Goal: Check status: Check status

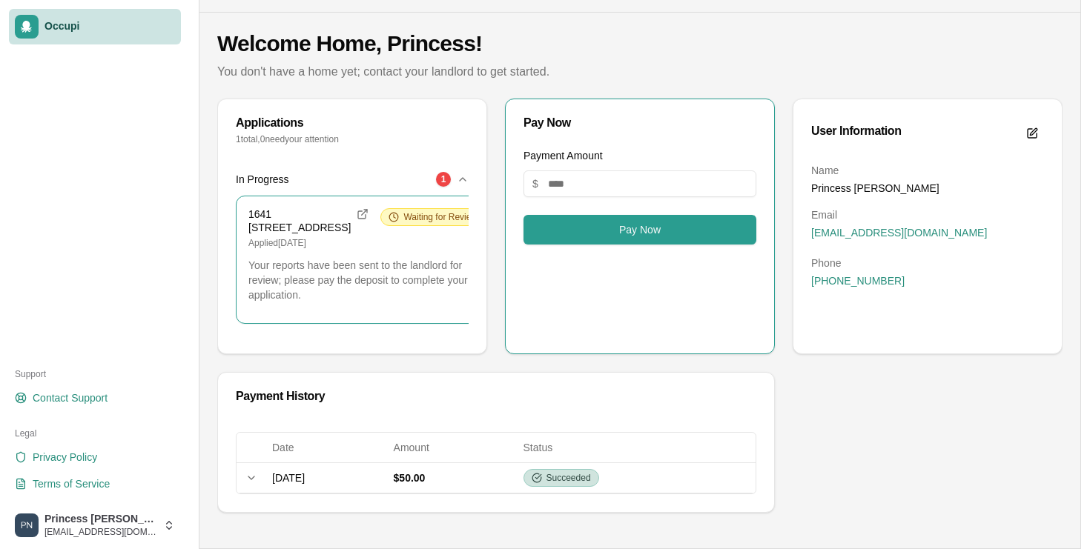
scroll to position [69, 0]
click at [593, 170] on input "Payment Amount" at bounding box center [639, 183] width 233 height 27
click at [602, 215] on button "Pay Now" at bounding box center [639, 230] width 233 height 30
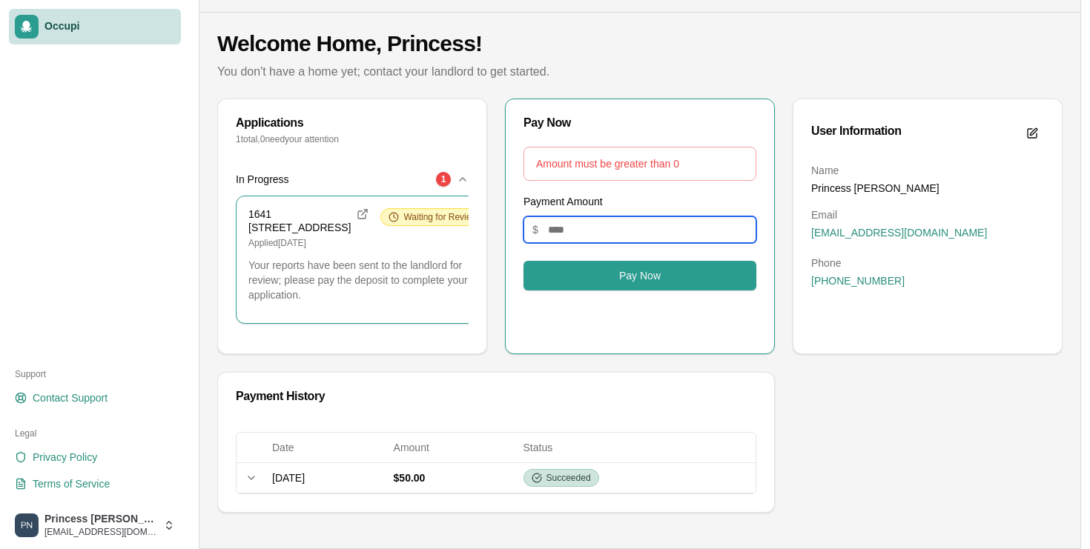
click at [590, 216] on input "Payment Amount" at bounding box center [639, 229] width 233 height 27
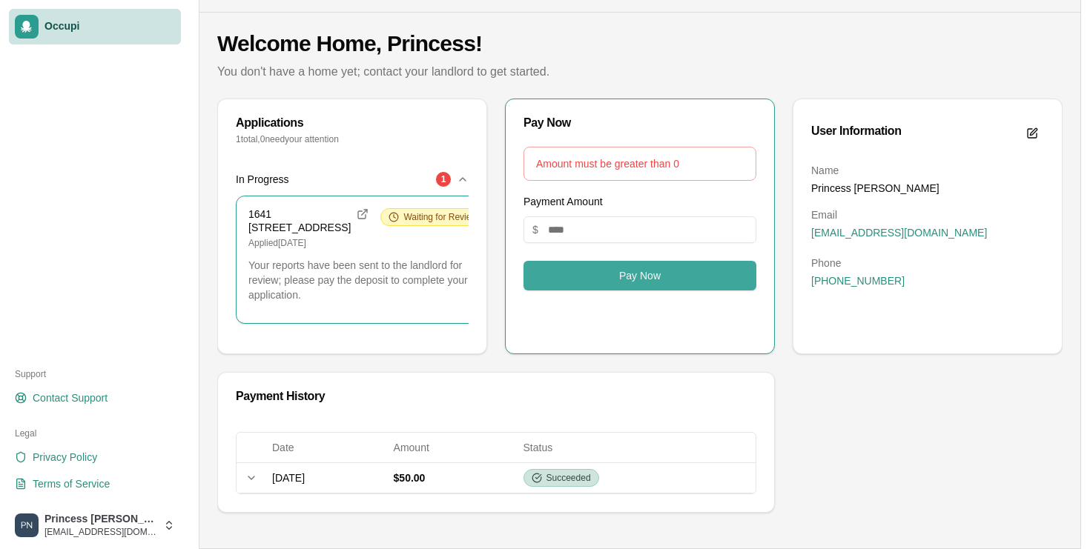
click at [587, 261] on button "Pay Now" at bounding box center [639, 276] width 233 height 30
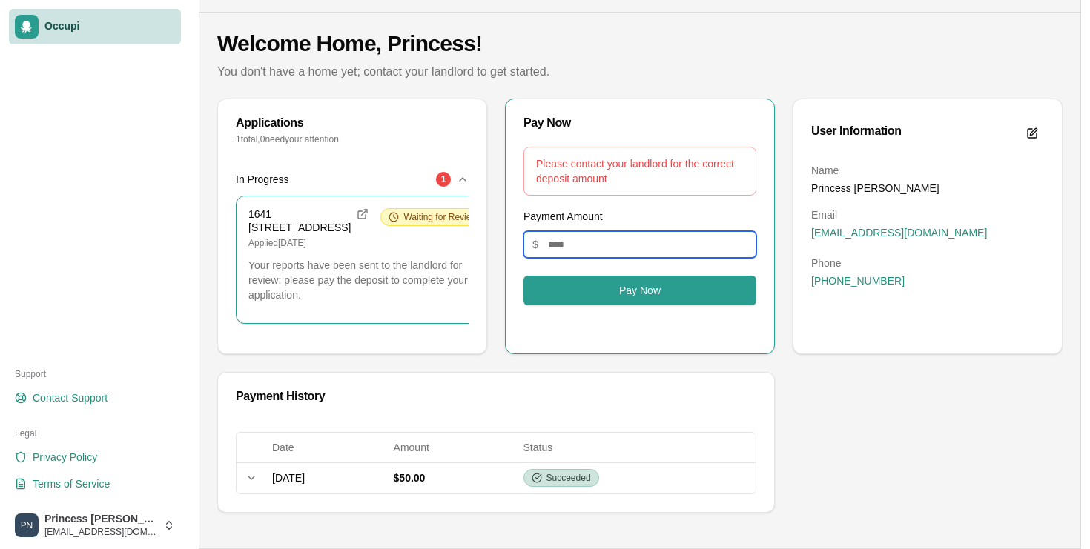
click at [596, 231] on input "****" at bounding box center [639, 244] width 233 height 27
type input "*"
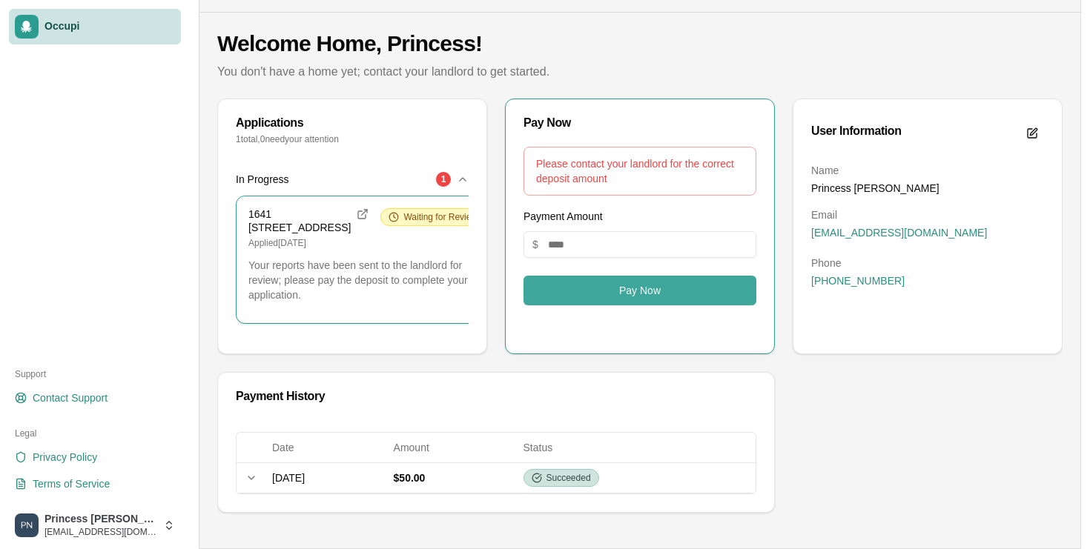
click at [632, 276] on button "Pay Now" at bounding box center [639, 291] width 233 height 30
click at [613, 208] on div "Payment Amount $ ****" at bounding box center [639, 233] width 233 height 50
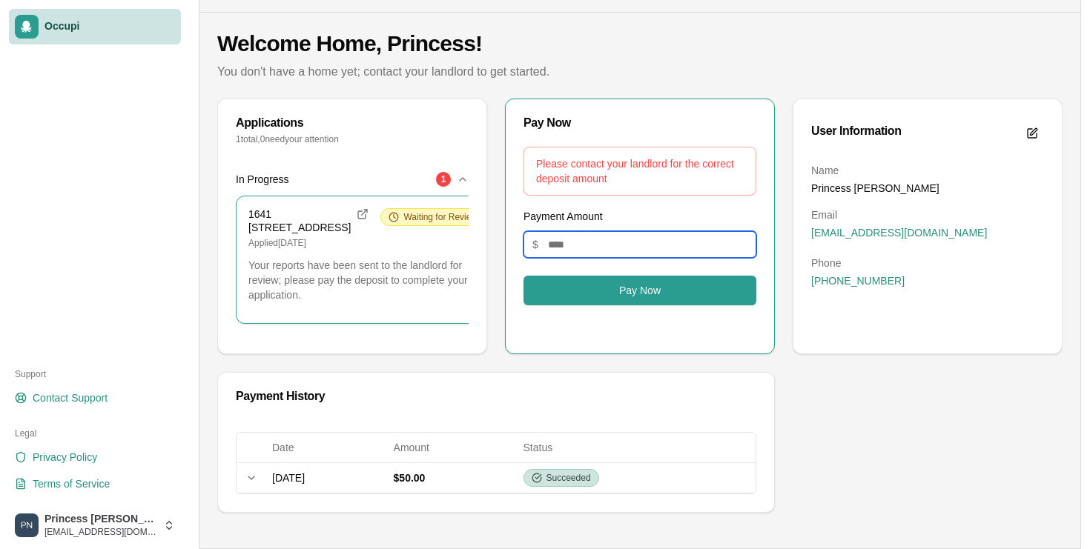
click at [606, 231] on input "****" at bounding box center [639, 244] width 233 height 27
type input "*"
click at [380, 208] on div "Waiting for Review" at bounding box center [432, 217] width 105 height 18
click at [388, 212] on icon at bounding box center [393, 217] width 10 height 10
click at [304, 208] on h3 "1641 [STREET_ADDRESS]" at bounding box center [299, 221] width 102 height 26
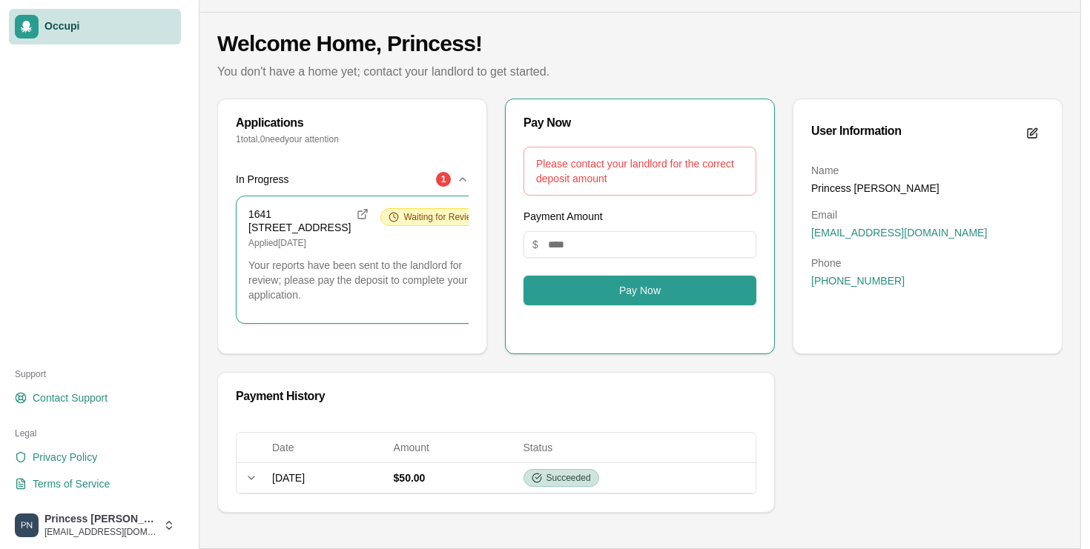
click at [293, 125] on div "Applications 1 total, 0 need your attention" at bounding box center [352, 131] width 268 height 64
click at [443, 172] on div "1" at bounding box center [443, 179] width 15 height 15
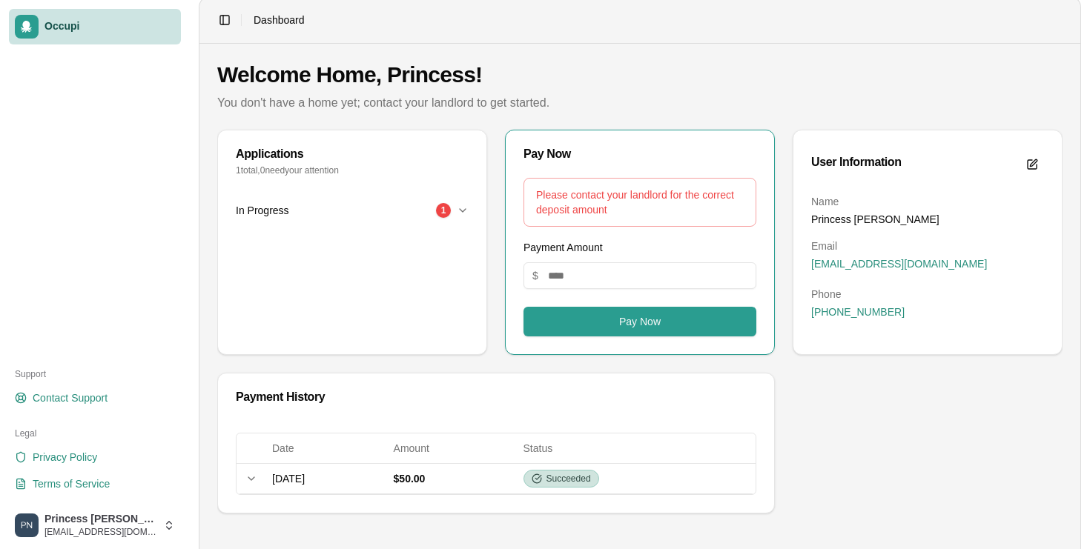
click at [377, 213] on div "In Progress 1" at bounding box center [346, 210] width 221 height 15
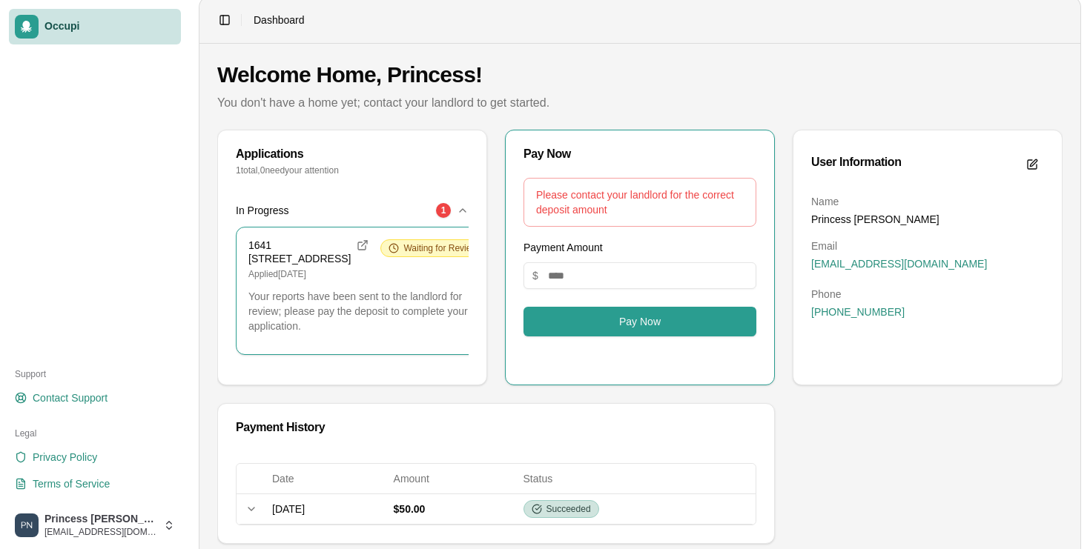
scroll to position [69, 0]
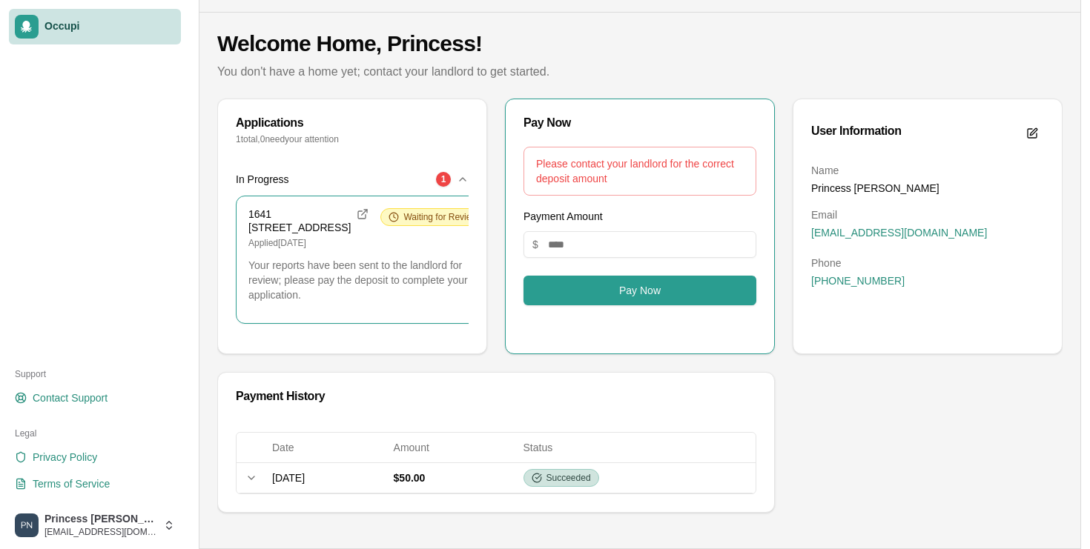
click at [355, 265] on p "Your reports have been sent to the landlord for review; please pay the deposit …" at bounding box center [366, 280] width 237 height 44
click at [96, 505] on html "Occupi Support Contact Support Legal Privacy Policy Terms of Service Princess […" at bounding box center [545, 230] width 1090 height 549
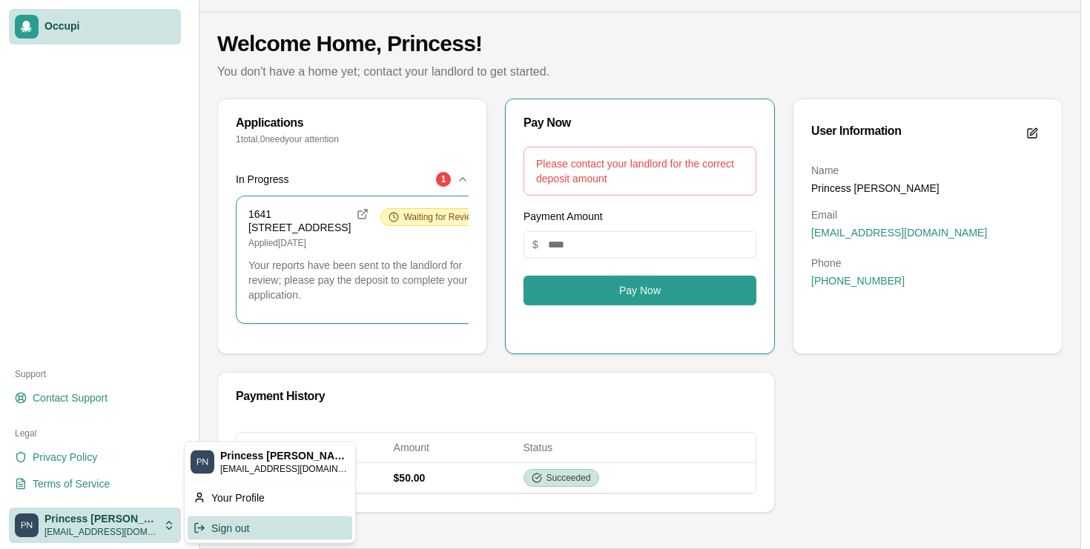
click at [211, 522] on div "Sign out" at bounding box center [270, 528] width 165 height 24
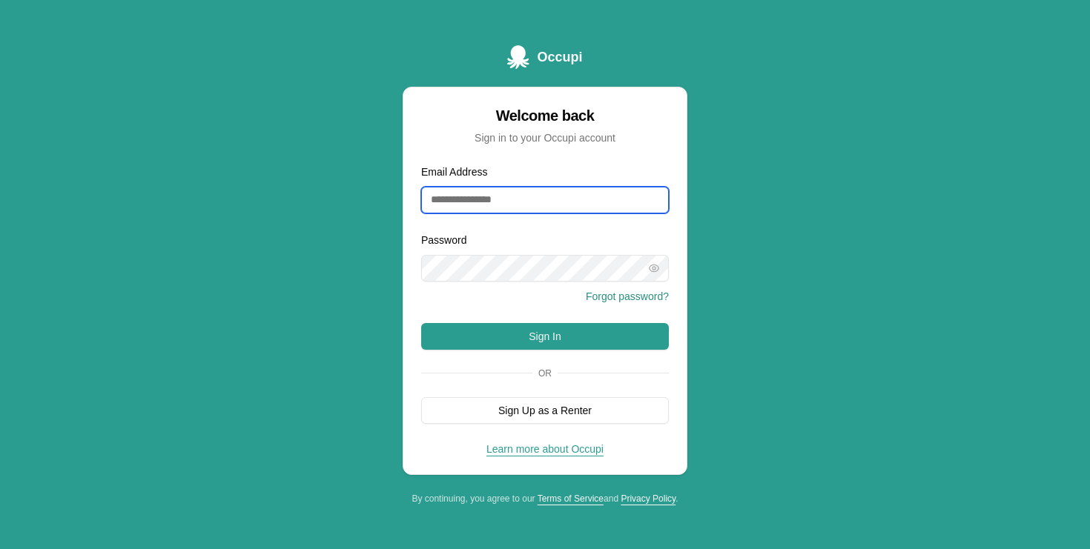
click at [491, 202] on input "Email Address" at bounding box center [545, 200] width 248 height 27
type input "**********"
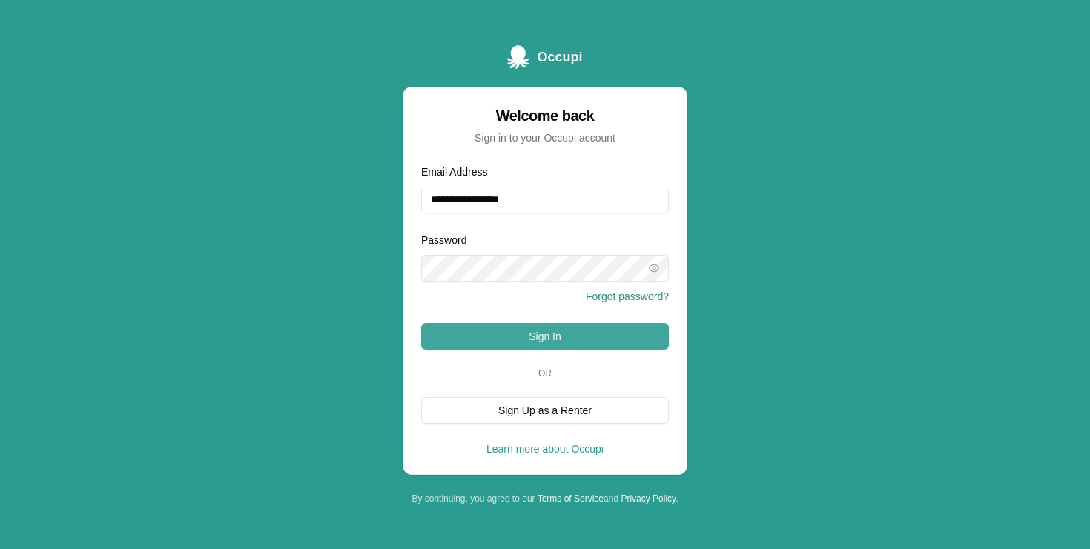
click at [444, 344] on button "Sign In" at bounding box center [545, 336] width 248 height 27
